Goal: Check status: Check status

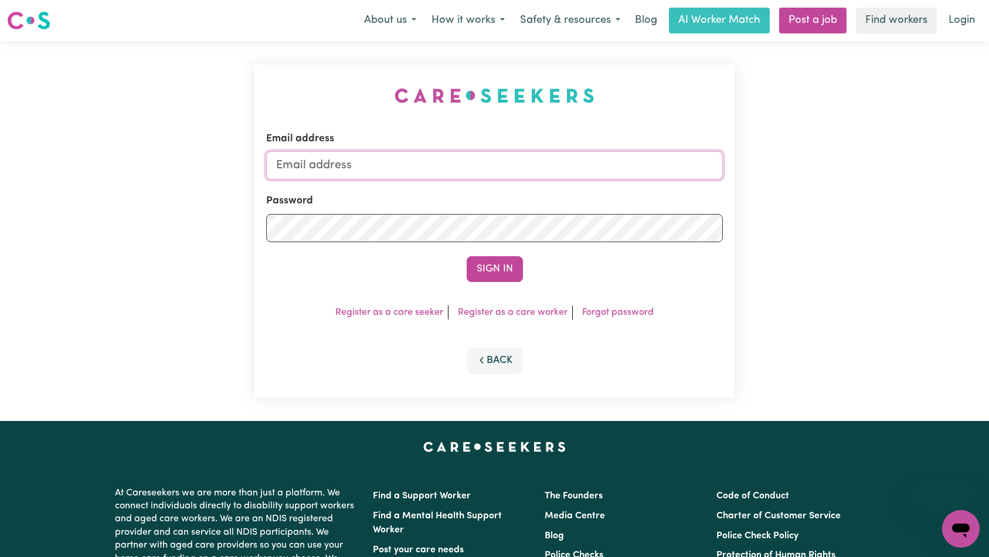
click at [483, 177] on input "Email address" at bounding box center [494, 165] width 457 height 28
click at [479, 172] on input "Email address" at bounding box center [494, 165] width 457 height 28
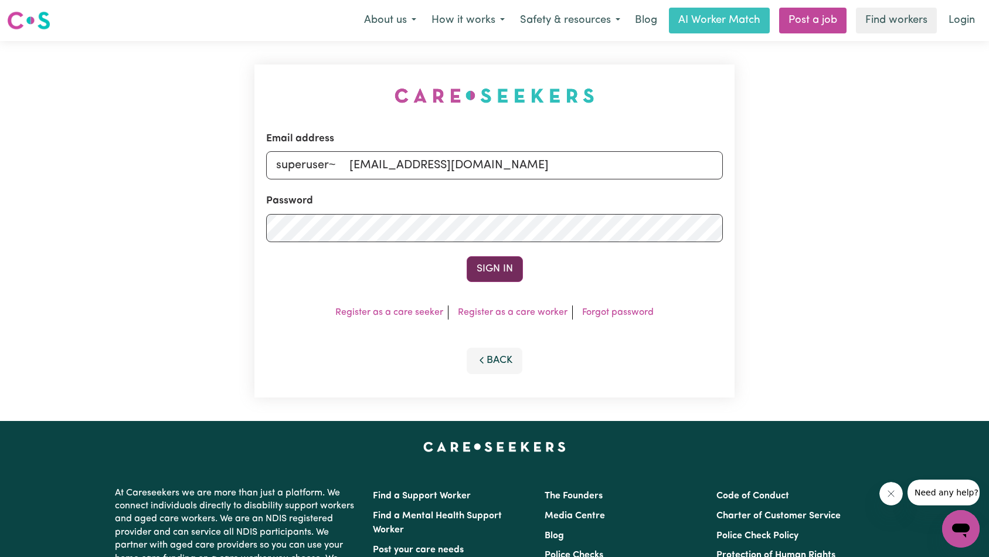
type input "superuser~ [EMAIL_ADDRESS][DOMAIN_NAME]"
click at [474, 267] on button "Sign In" at bounding box center [495, 269] width 56 height 26
click at [352, 163] on input "superuser~ [EMAIL_ADDRESS][DOMAIN_NAME]" at bounding box center [494, 165] width 457 height 28
type input "superuser~[EMAIL_ADDRESS][DOMAIN_NAME]"
click at [467, 256] on button "Sign In" at bounding box center [495, 269] width 56 height 26
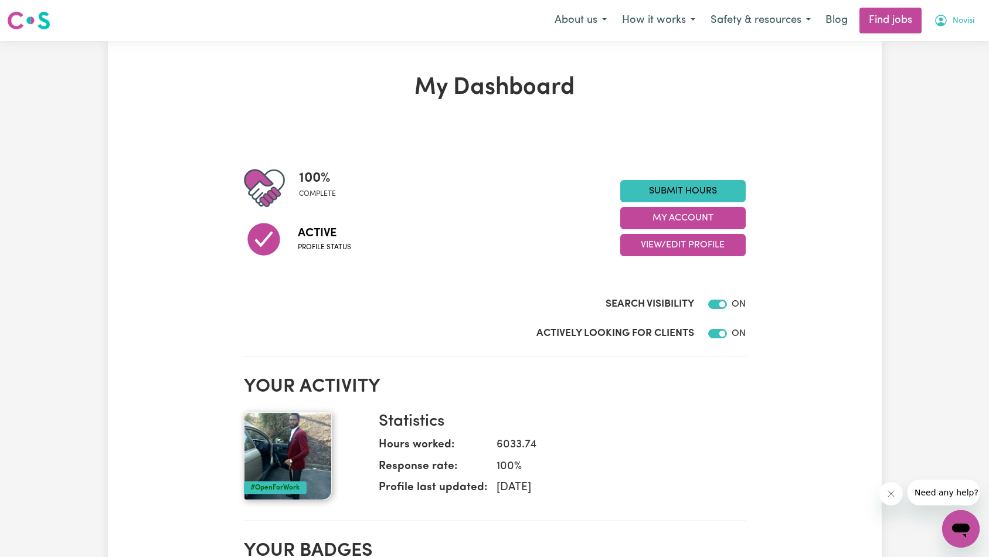
click at [977, 17] on button "Novisi" at bounding box center [955, 20] width 56 height 25
click at [960, 38] on link "My Account" at bounding box center [935, 46] width 93 height 22
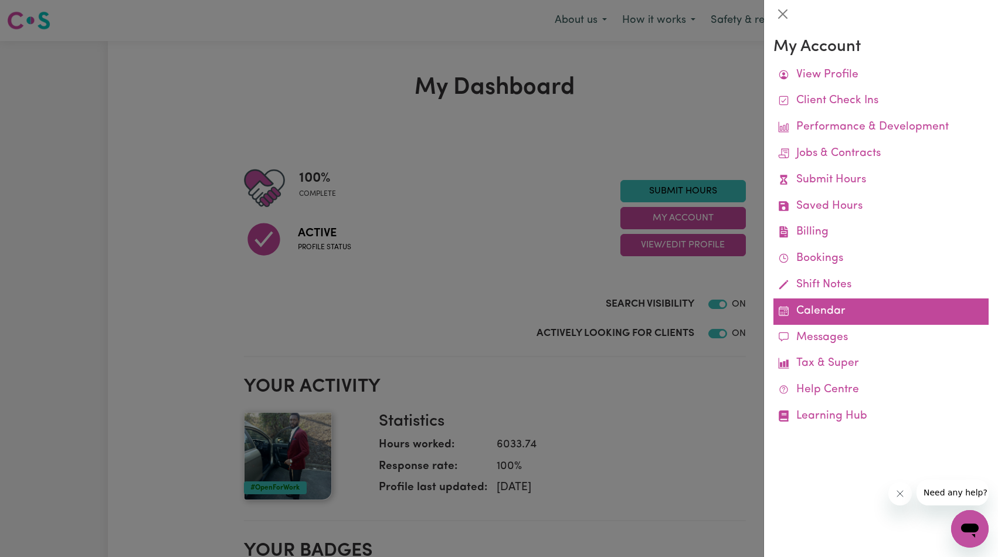
click at [821, 314] on link "Calendar" at bounding box center [881, 312] width 215 height 26
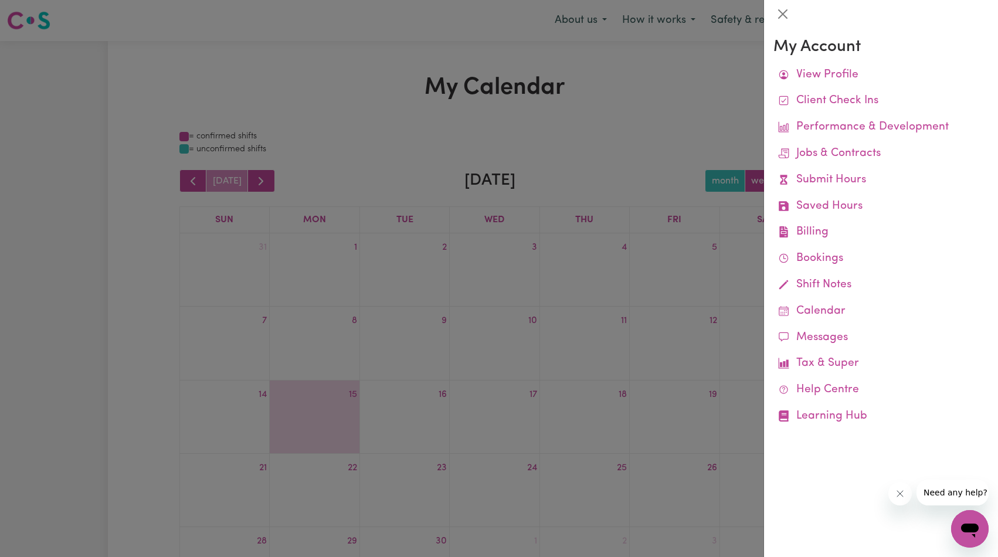
click at [565, 156] on div at bounding box center [499, 278] width 998 height 557
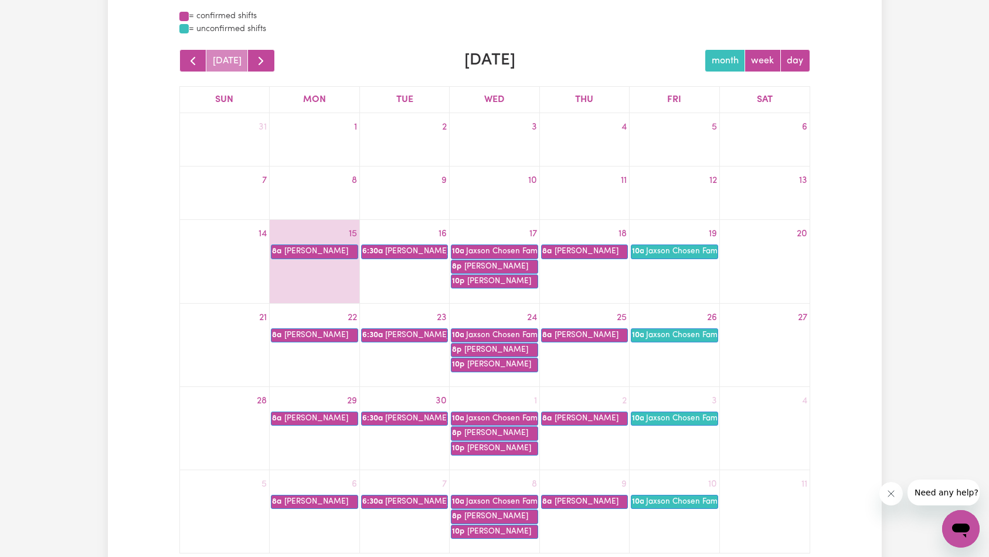
scroll to position [113, 0]
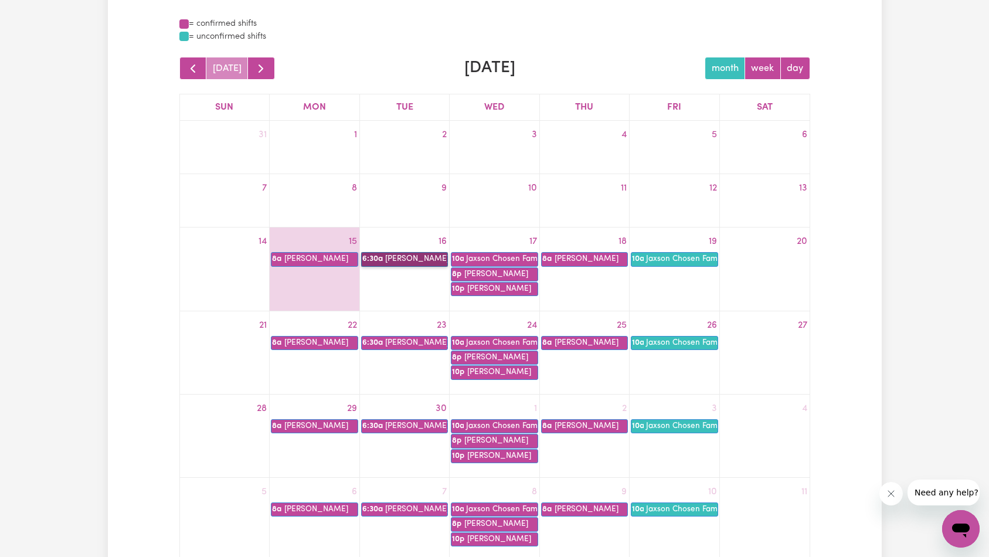
click at [396, 265] on link "6:30a [PERSON_NAME]" at bounding box center [404, 259] width 87 height 14
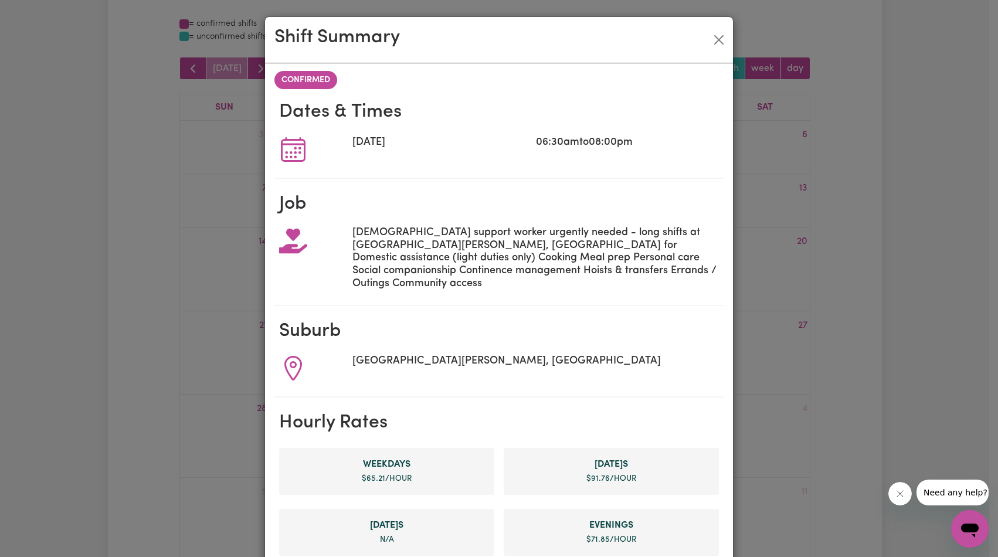
click at [164, 250] on div "Shift Summary CONFIRMED Dates & Times [DATE] 06:30am to 08:00pm Job [DEMOGRAPHI…" at bounding box center [499, 278] width 998 height 557
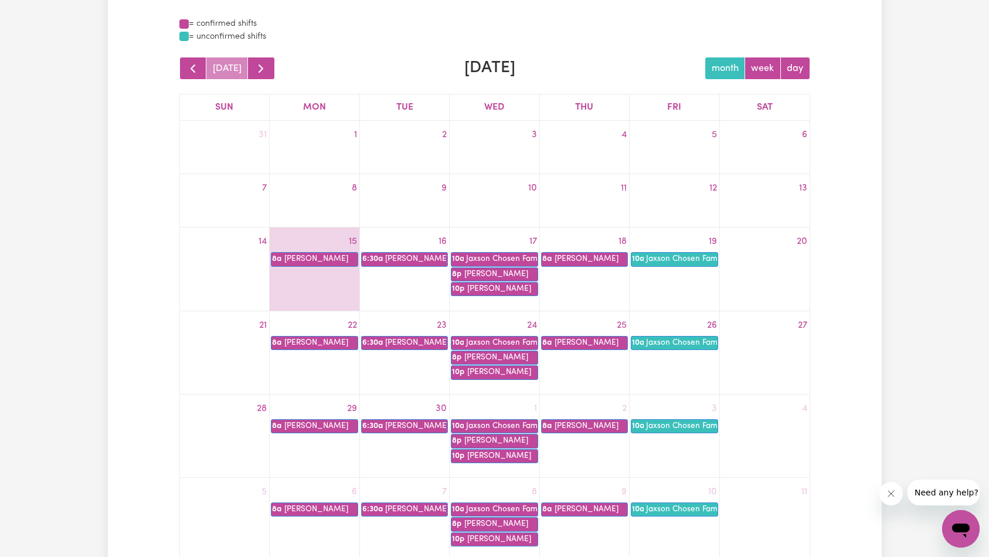
click at [456, 175] on td "10" at bounding box center [495, 200] width 90 height 53
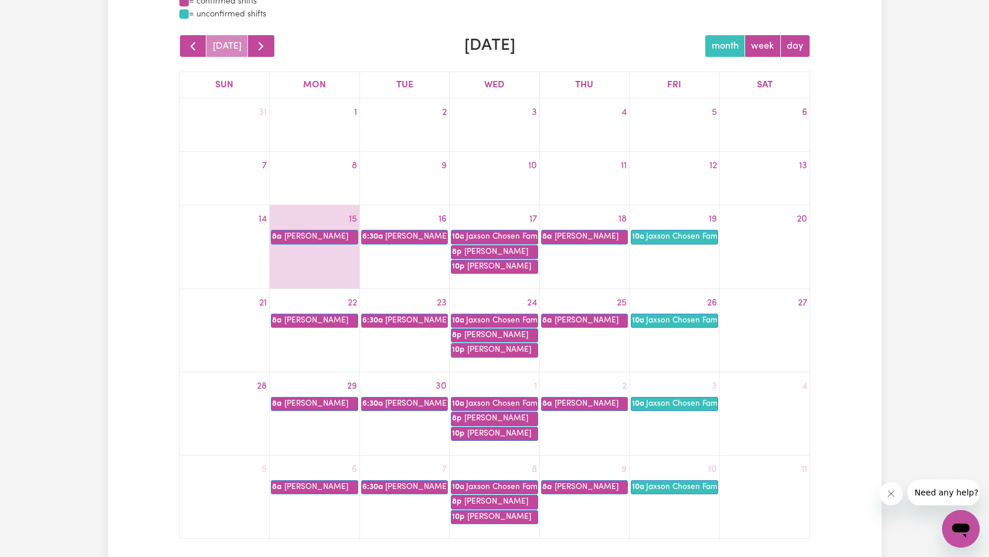
scroll to position [0, 0]
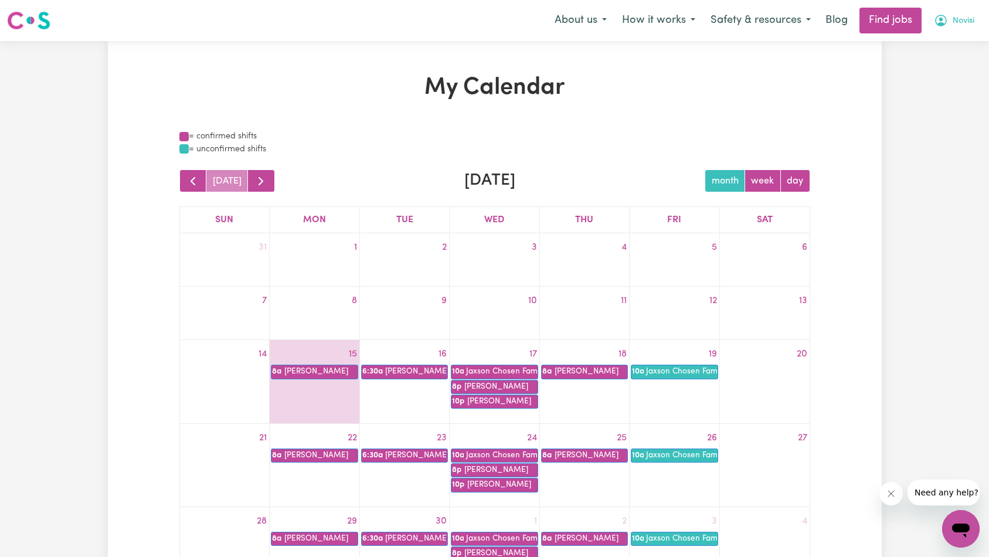
click at [965, 23] on span "Novisi" at bounding box center [964, 21] width 22 height 13
click at [936, 83] on link "Logout" at bounding box center [935, 90] width 93 height 22
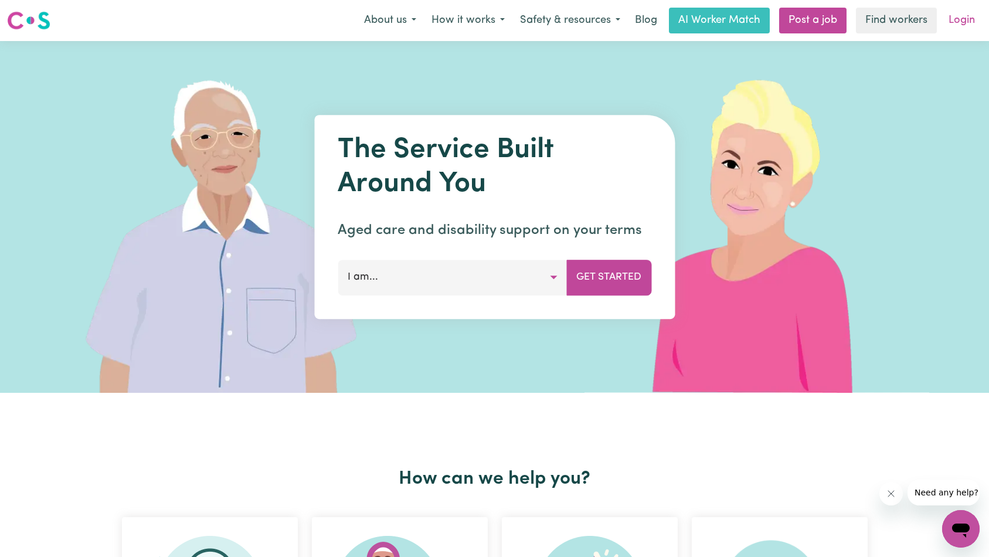
click at [968, 19] on link "Login" at bounding box center [962, 21] width 40 height 26
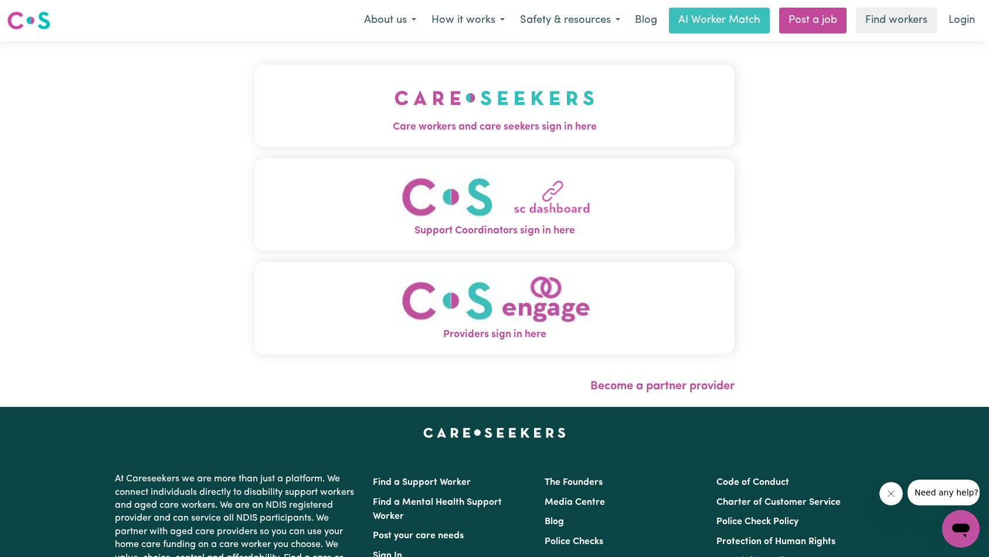
click at [340, 80] on button "Care workers and care seekers sign in here" at bounding box center [495, 106] width 481 height 82
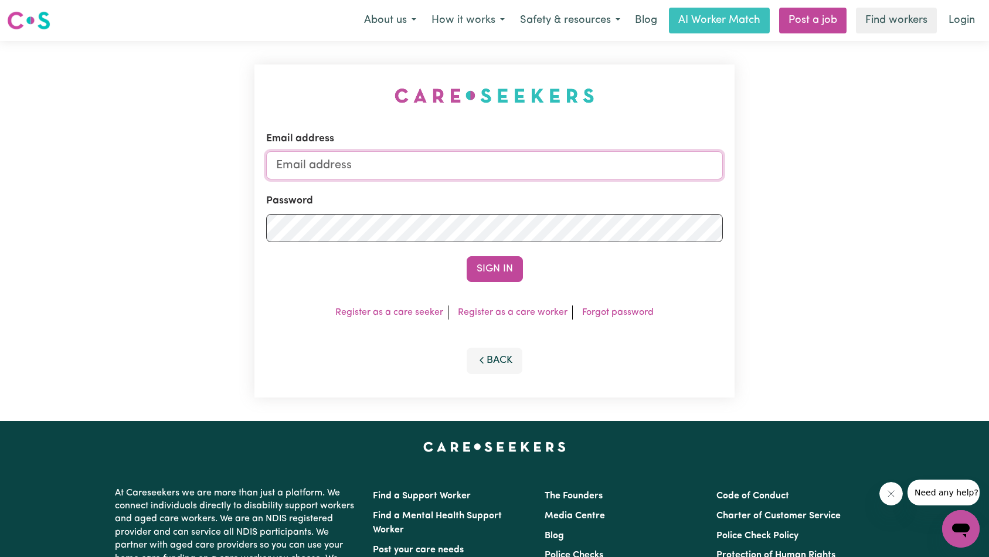
click at [544, 163] on input "Email address" at bounding box center [494, 165] width 457 height 28
type input "[EMAIL_ADDRESS][DOMAIN_NAME]"
click at [479, 270] on button "Sign In" at bounding box center [495, 269] width 56 height 26
